Goal: Download file/media

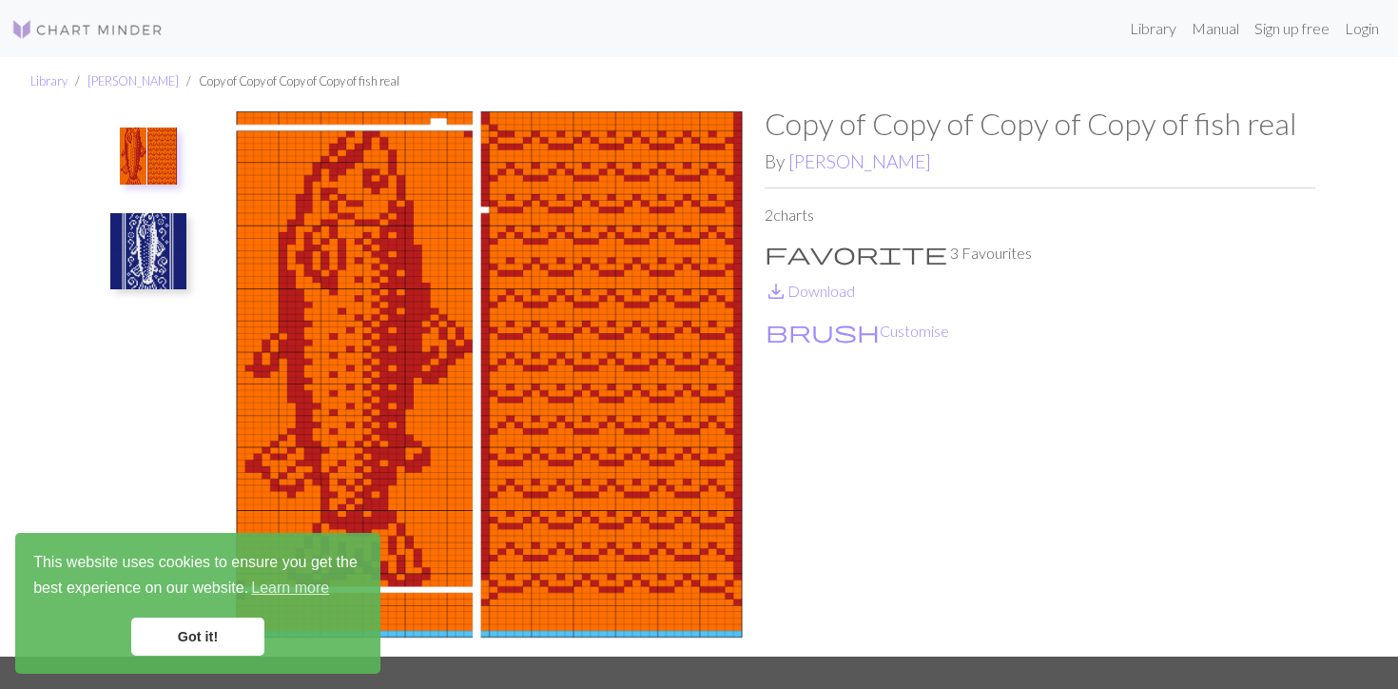
scroll to position [35, 0]
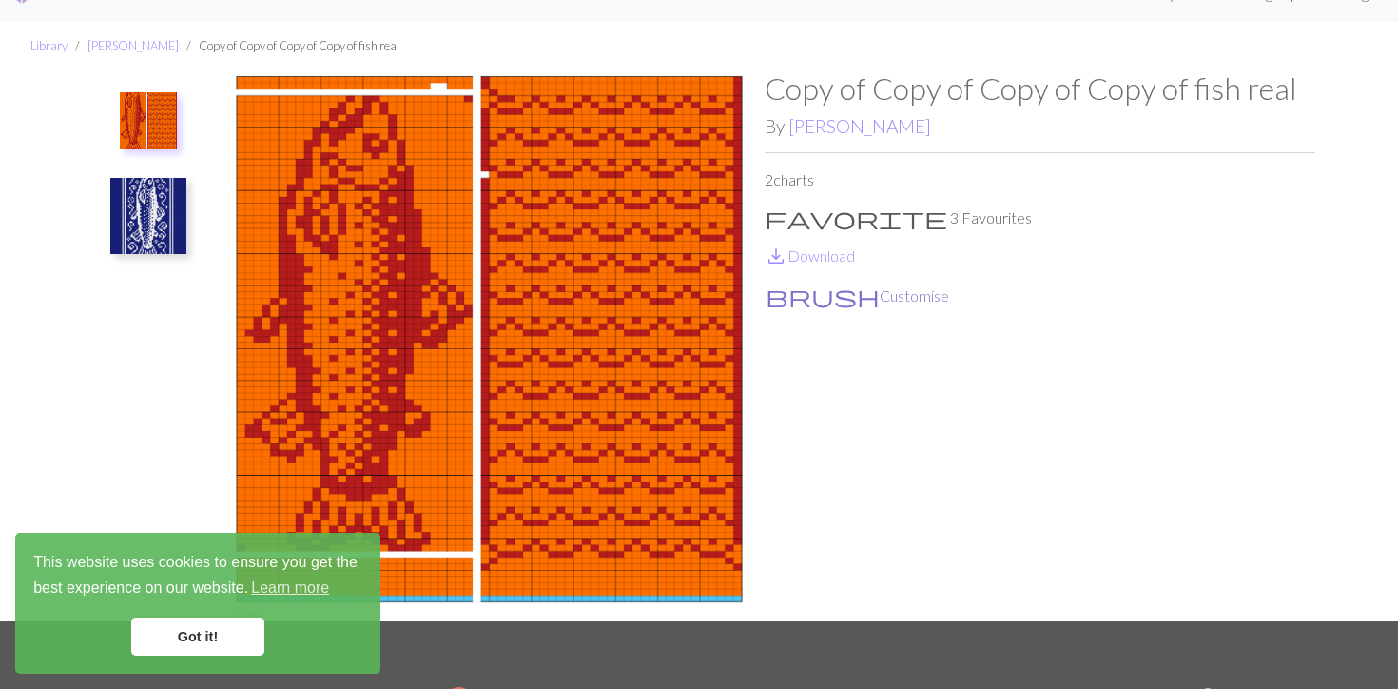
click at [830, 299] on button "brush Customise" at bounding box center [857, 295] width 185 height 25
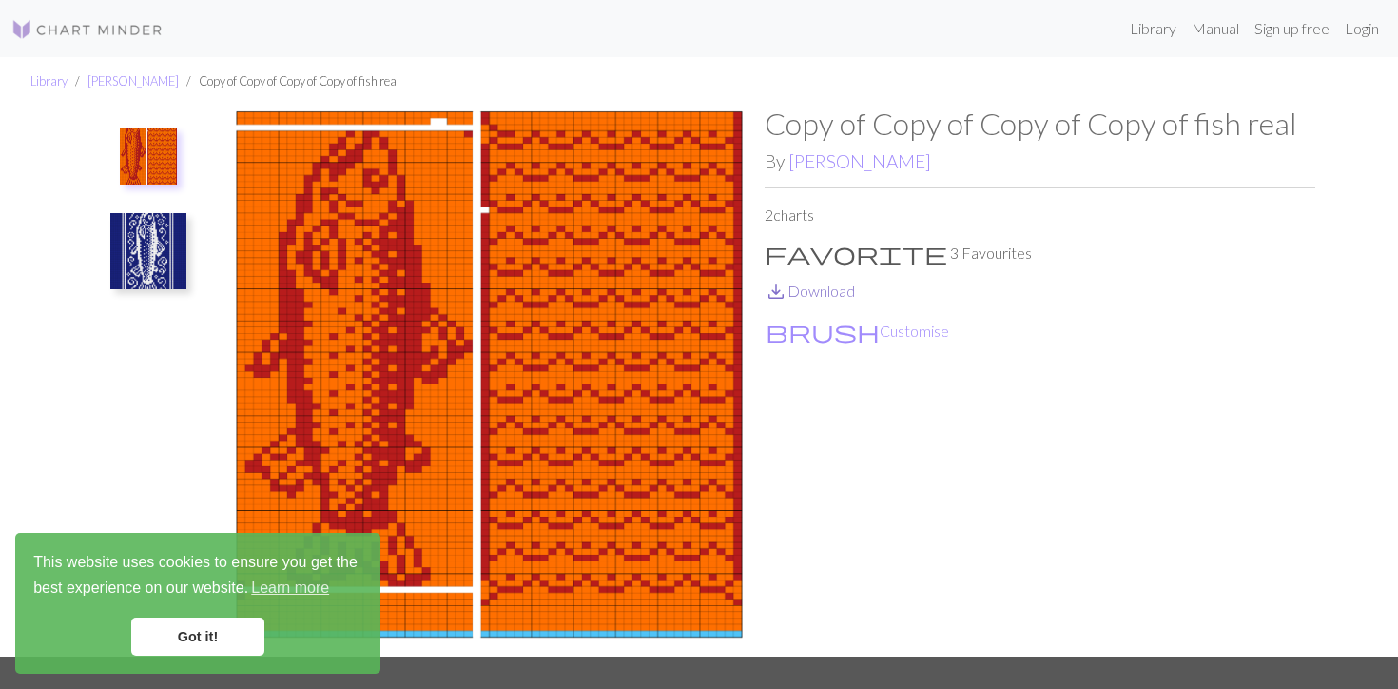
click at [819, 288] on link "save_alt Download" at bounding box center [810, 291] width 90 height 18
click at [177, 143] on img at bounding box center [148, 155] width 57 height 57
click at [185, 206] on button at bounding box center [148, 250] width 101 height 89
